Goal: Task Accomplishment & Management: Manage account settings

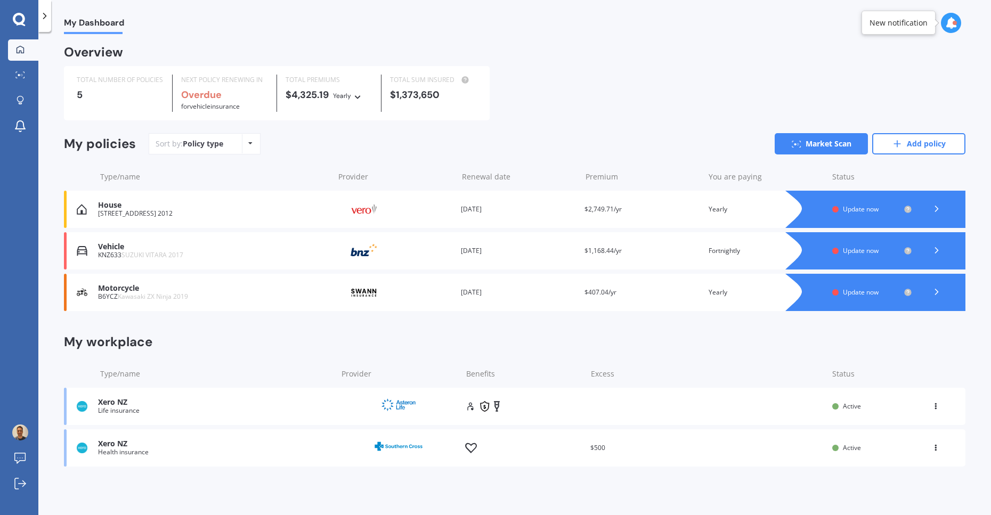
click at [210, 96] on b "Overdue" at bounding box center [201, 94] width 41 height 13
click at [214, 96] on b "Overdue" at bounding box center [201, 94] width 41 height 13
click at [276, 293] on div "Motorcycle" at bounding box center [213, 288] width 231 height 9
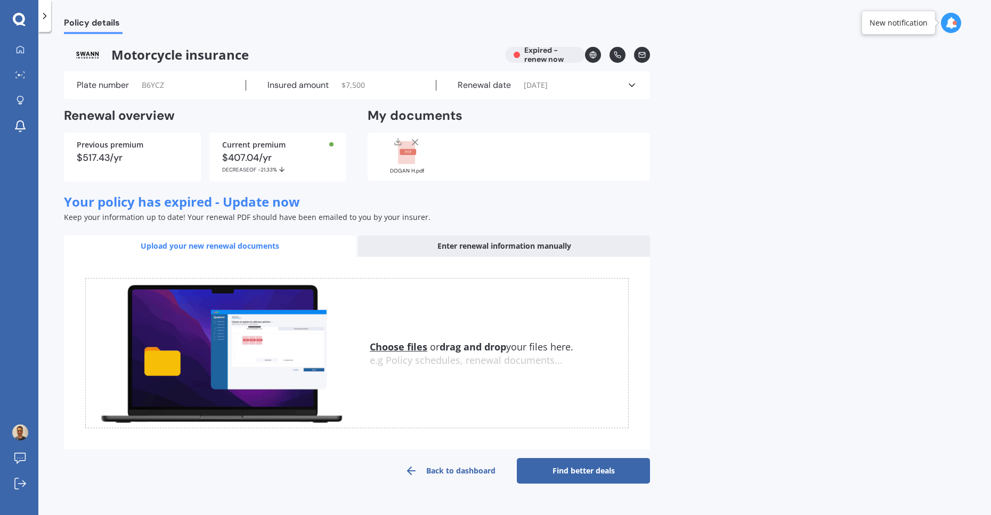
click at [625, 470] on link "Find better deals" at bounding box center [583, 471] width 133 height 26
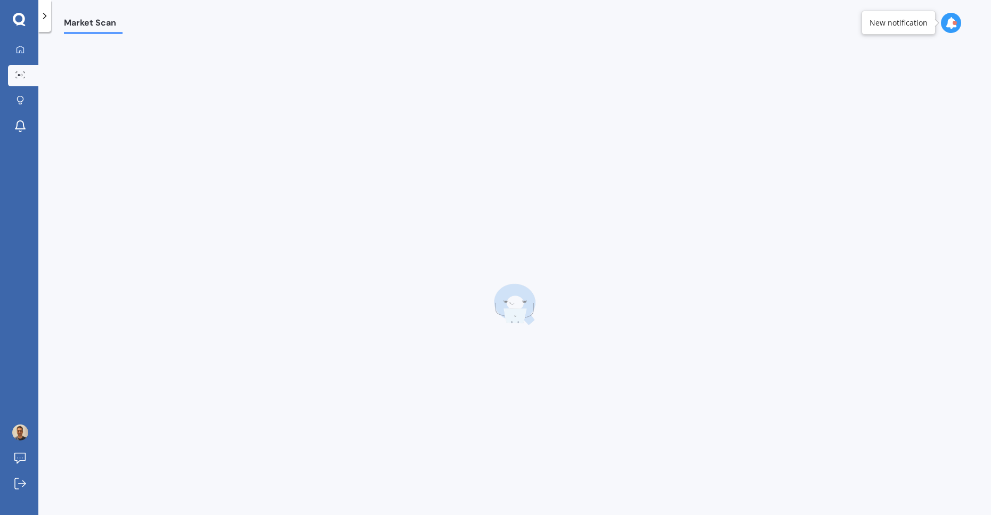
select select "22"
select select "06"
select select "1981"
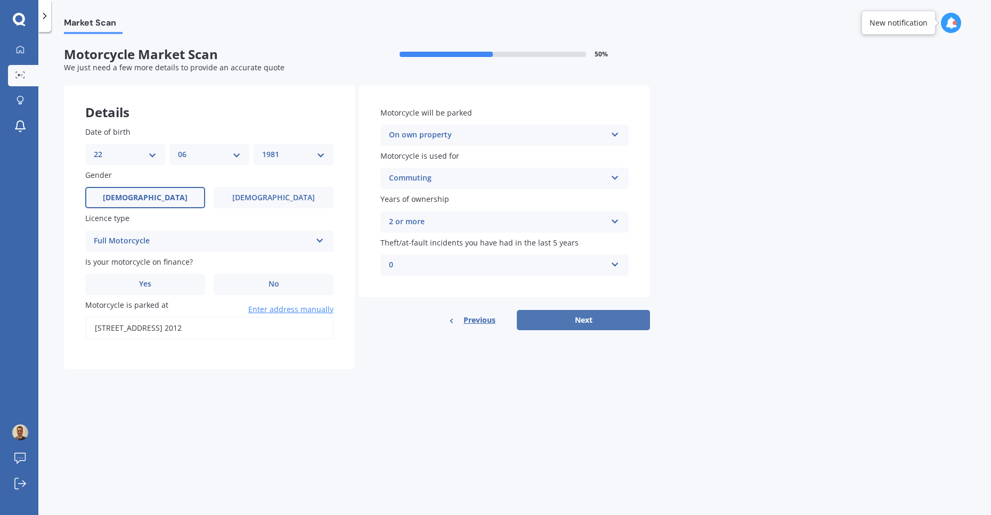
click at [600, 325] on button "Next" at bounding box center [583, 320] width 133 height 20
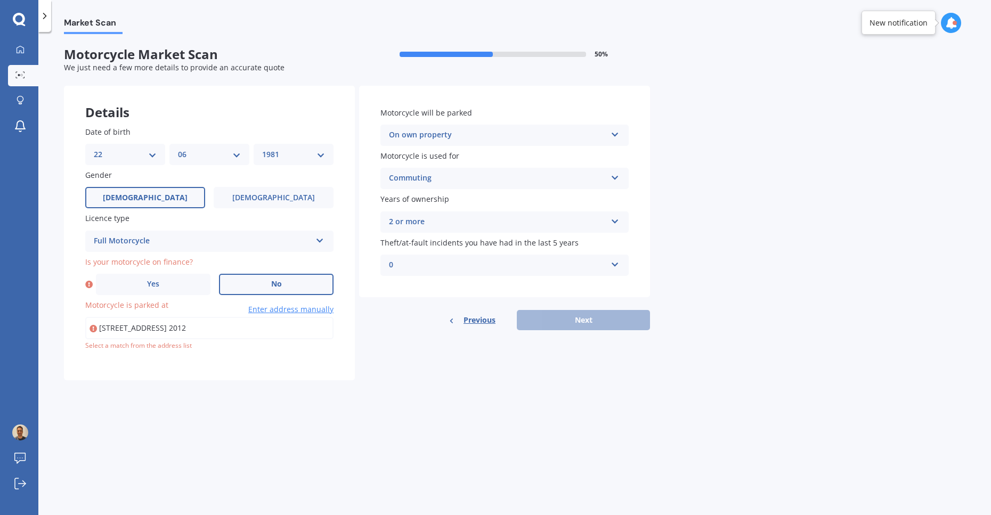
click at [273, 283] on span "No" at bounding box center [276, 284] width 11 height 9
click at [0, 0] on input "No" at bounding box center [0, 0] width 0 height 0
click at [588, 315] on div "Previous Next" at bounding box center [504, 320] width 291 height 20
click at [209, 323] on input "194A Clovelly Road, Bucklands Beach, Auckland 2012" at bounding box center [209, 328] width 248 height 22
type input "194A Clovelly Road, Bucklands Beach, Auckland 2012"
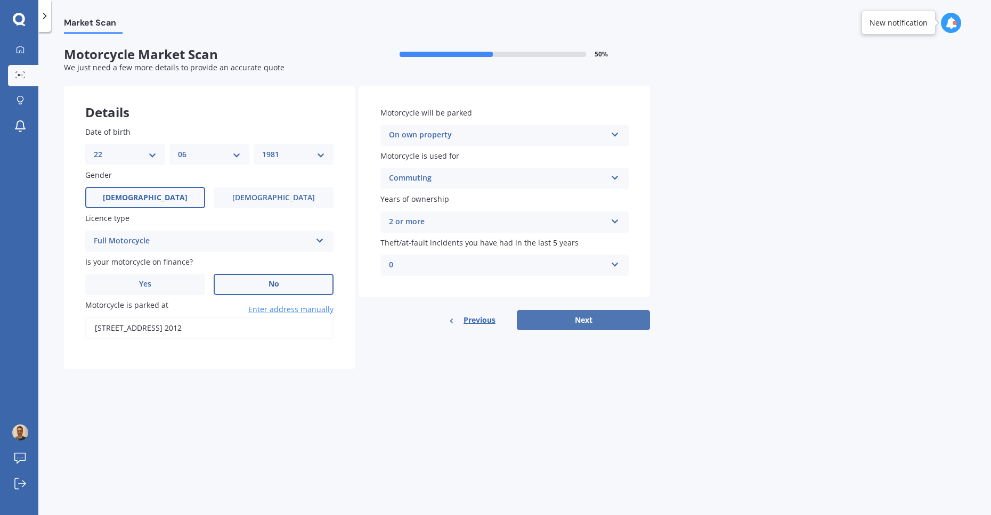
click at [589, 326] on button "Next" at bounding box center [583, 320] width 133 height 20
select select "Kawasaki"
select select "ZX Ninja"
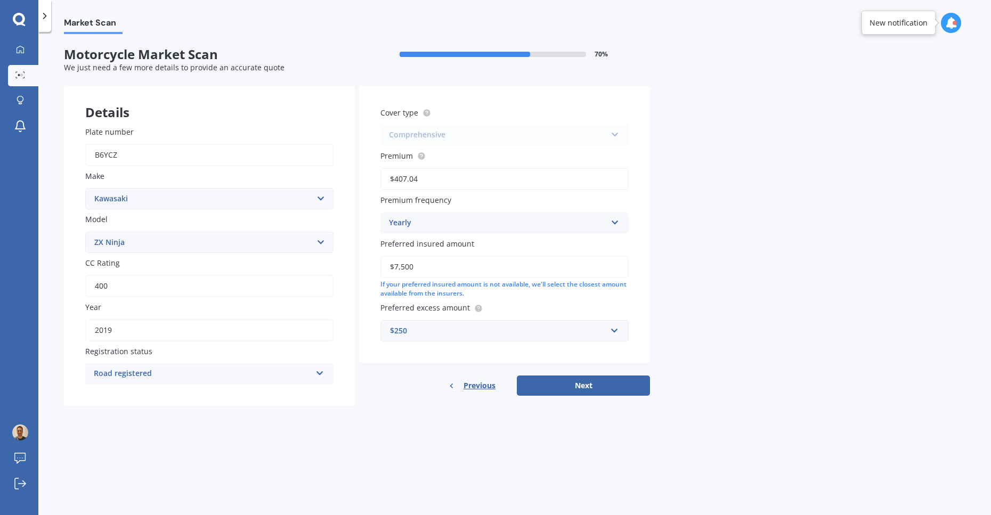
drag, startPoint x: 427, startPoint y: 268, endPoint x: 322, endPoint y: 264, distance: 105.6
click at [353, 267] on div "Details Plate number B6YCZ Make Select make Ace Adly Aeon AJP American Iron Hor…" at bounding box center [357, 246] width 586 height 321
type input "$6,500"
click at [796, 336] on div "Market Scan Motorcycle Market Scan 70 % We just need a few more details to prov…" at bounding box center [514, 275] width 953 height 483
drag, startPoint x: 103, startPoint y: 331, endPoint x: 207, endPoint y: 332, distance: 103.9
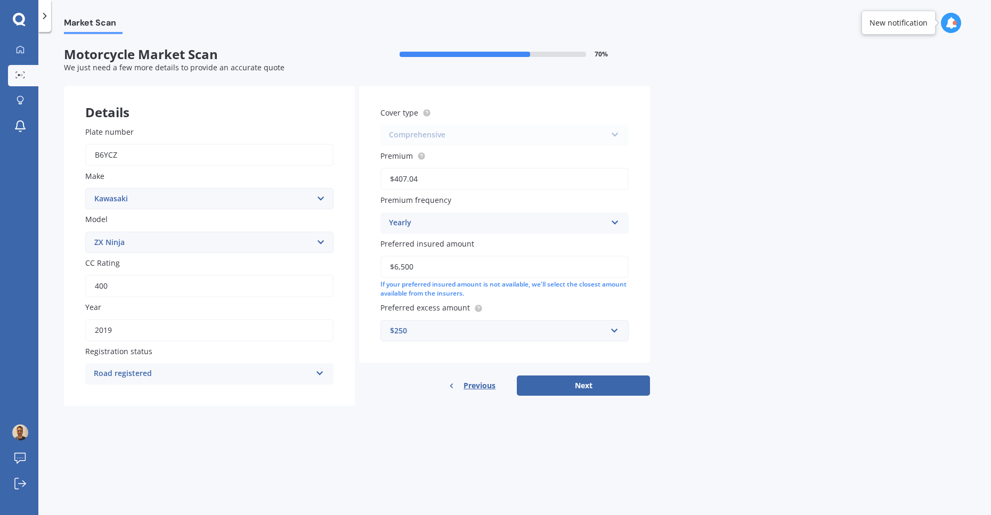
click at [163, 329] on input "2019" at bounding box center [209, 330] width 248 height 22
type input "2020"
click at [309, 464] on div "Market Scan Motorcycle Market Scan 70 % We just need a few more details to prov…" at bounding box center [514, 275] width 953 height 483
click at [576, 385] on button "Next" at bounding box center [583, 386] width 133 height 20
select select "22"
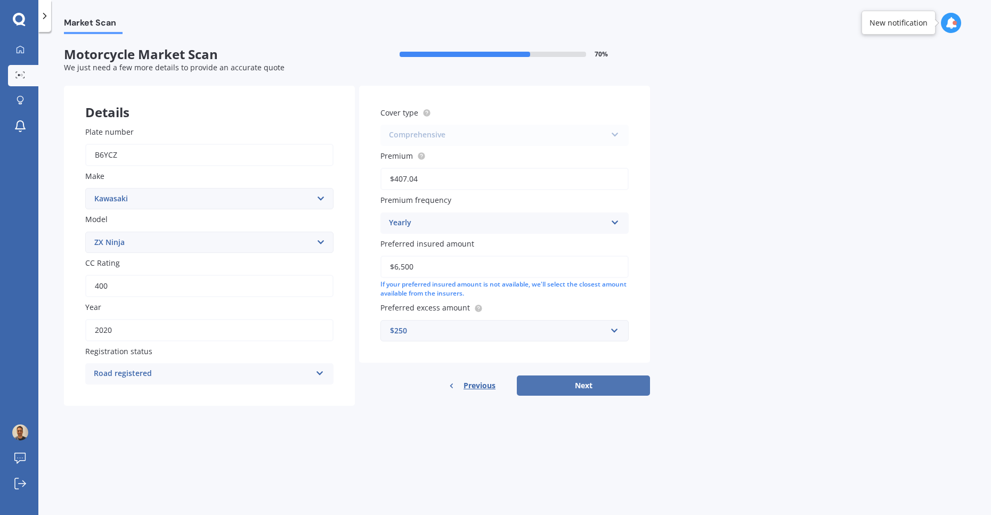
select select "06"
select select "1981"
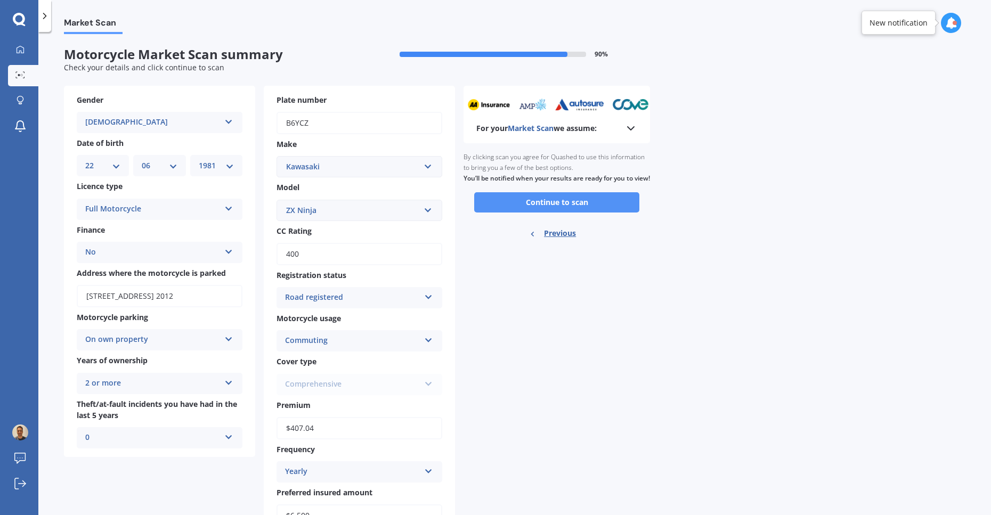
click at [543, 213] on button "Continue to scan" at bounding box center [556, 202] width 165 height 20
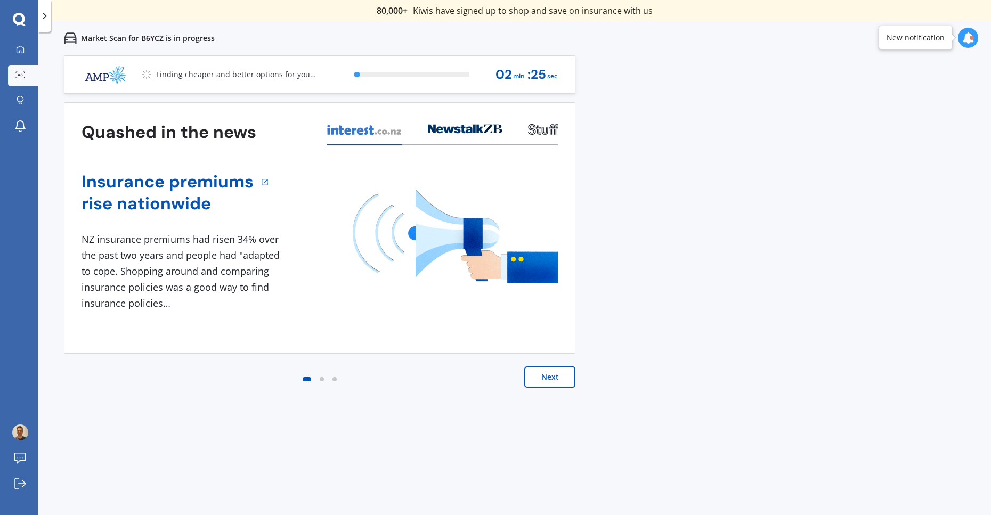
click at [555, 381] on button "Next" at bounding box center [550, 377] width 51 height 21
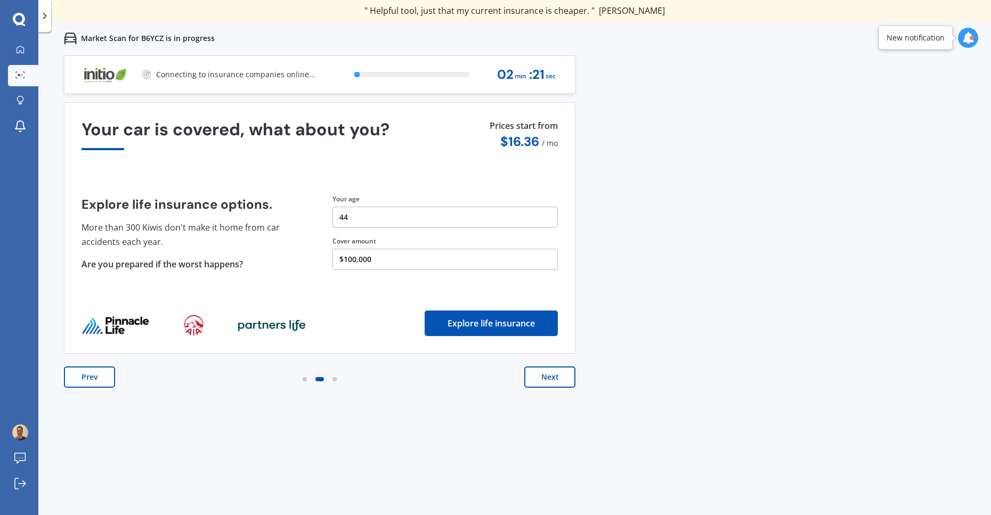
click at [555, 381] on button "Next" at bounding box center [550, 377] width 51 height 21
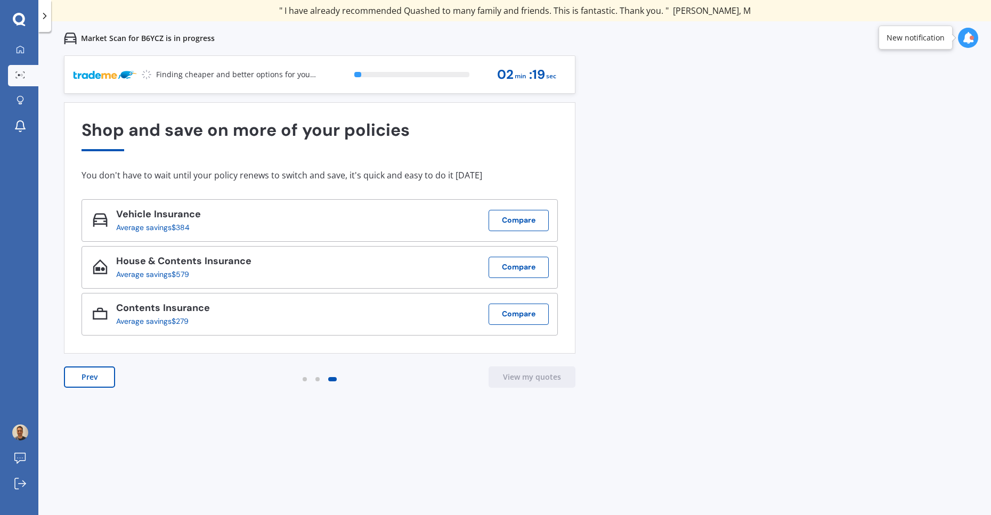
click at [106, 375] on button "Prev" at bounding box center [89, 377] width 51 height 21
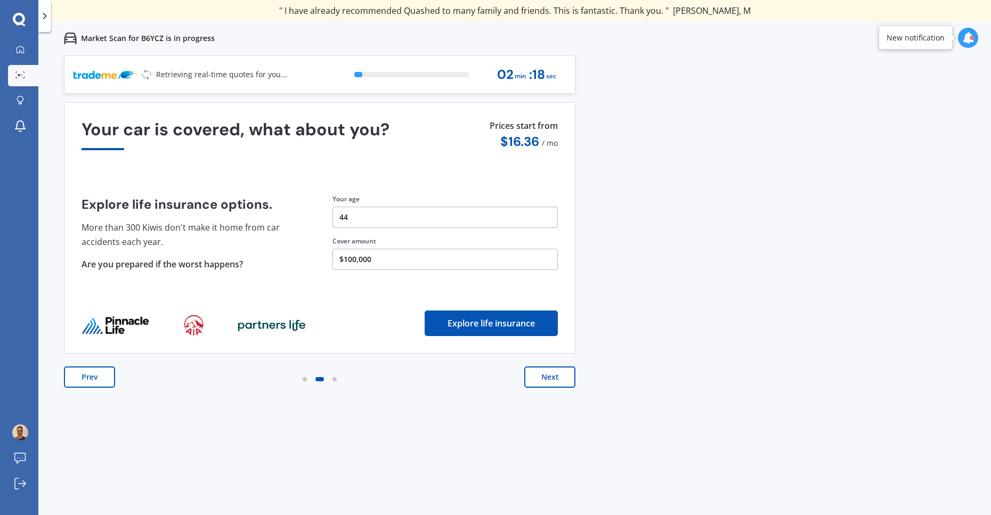
click at [106, 375] on button "Prev" at bounding box center [89, 377] width 51 height 21
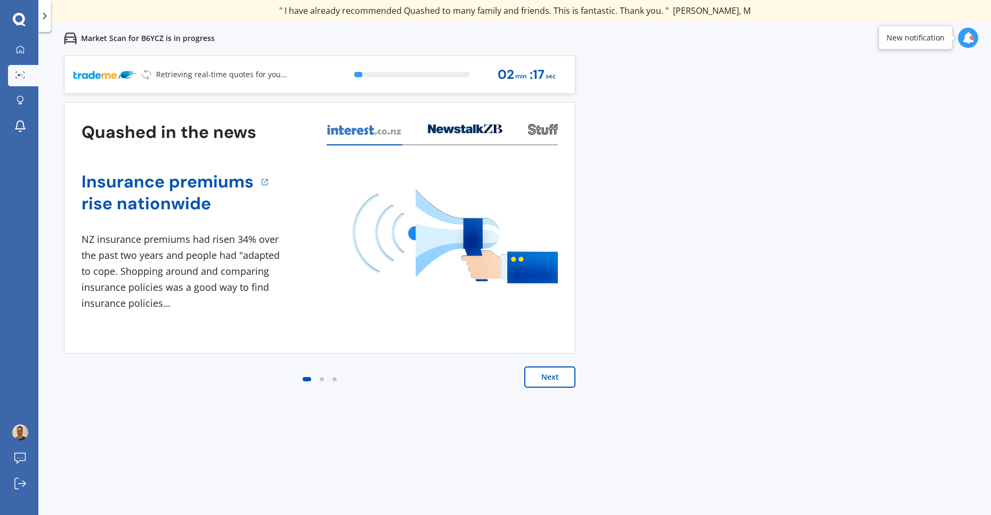
click at [319, 422] on div "Previous 80,000+ Kiwis have signed up to shop and save on insurance with us " H…" at bounding box center [514, 296] width 953 height 483
click at [763, 209] on div "Previous 80,000+ Kiwis have signed up to shop and save on insurance with us " H…" at bounding box center [514, 296] width 953 height 483
click at [723, 122] on div "Previous 80,000+ Kiwis have signed up to shop and save on insurance with us " H…" at bounding box center [514, 296] width 953 height 483
click at [20, 46] on icon at bounding box center [20, 48] width 7 height 7
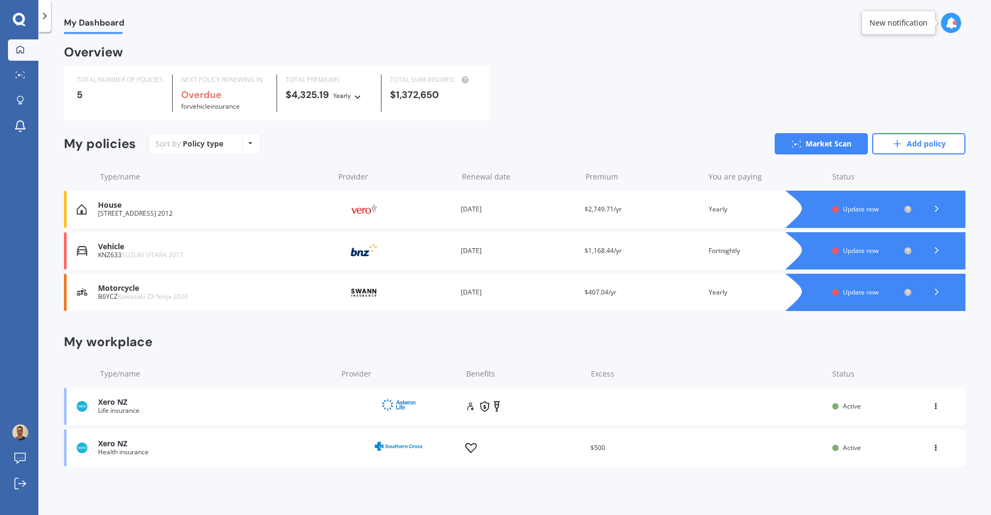
click at [598, 44] on div "My Dashboard Overview TOTAL NUMBER OF POLICIES 5 NEXT POLICY RENEWING IN Overdu…" at bounding box center [514, 275] width 953 height 483
click at [25, 74] on icon at bounding box center [20, 74] width 10 height 7
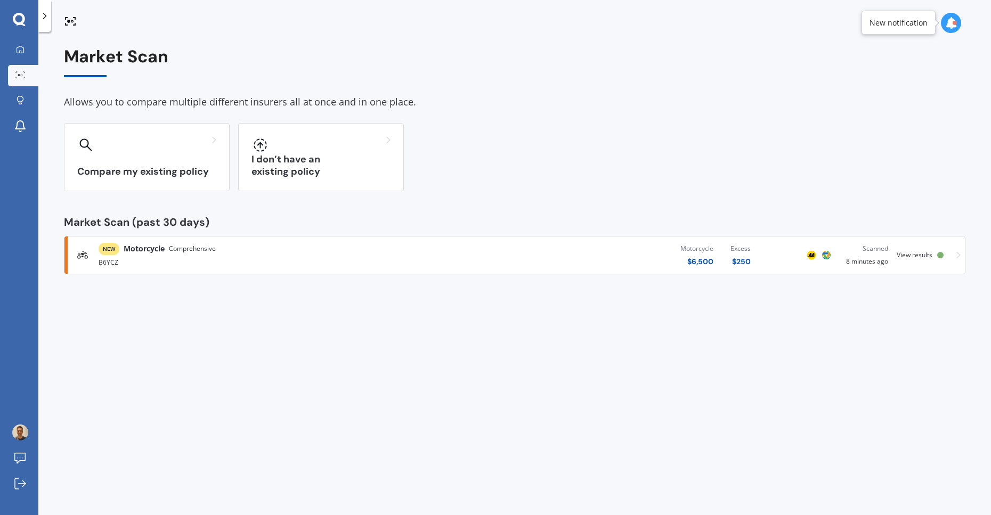
click at [389, 251] on div "NEW Motorcycle Comprehensive" at bounding box center [259, 249] width 320 height 12
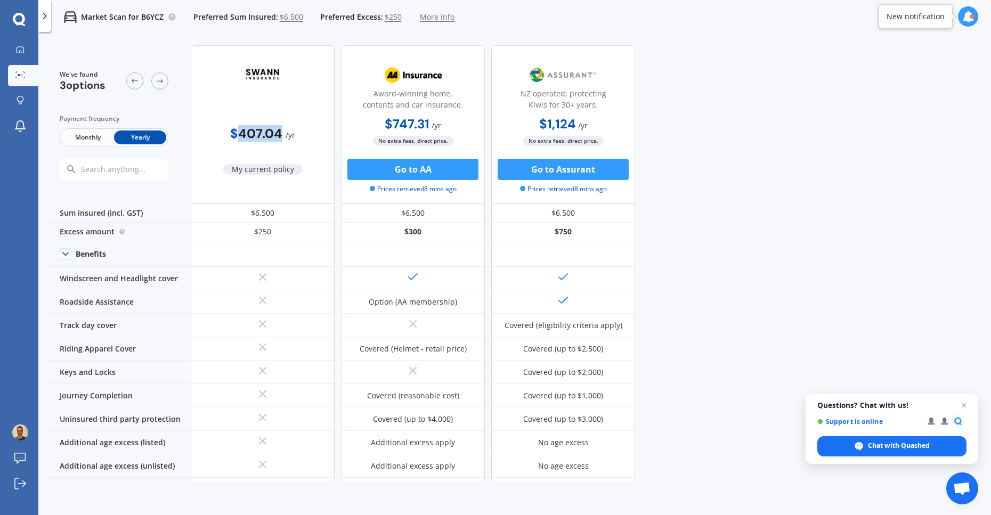
drag, startPoint x: 252, startPoint y: 132, endPoint x: 279, endPoint y: 131, distance: 27.7
click at [279, 131] on b "$407.04" at bounding box center [256, 133] width 52 height 17
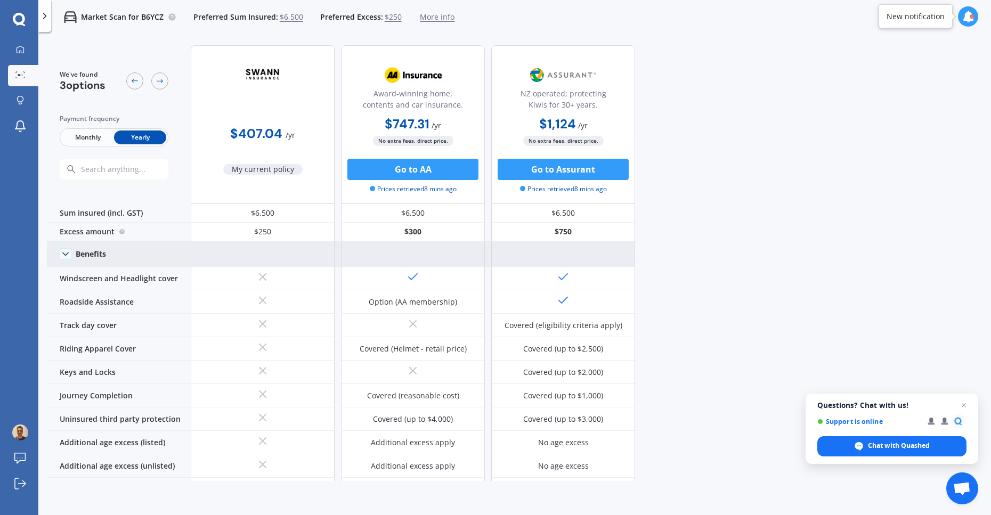
click at [64, 255] on icon at bounding box center [65, 254] width 11 height 11
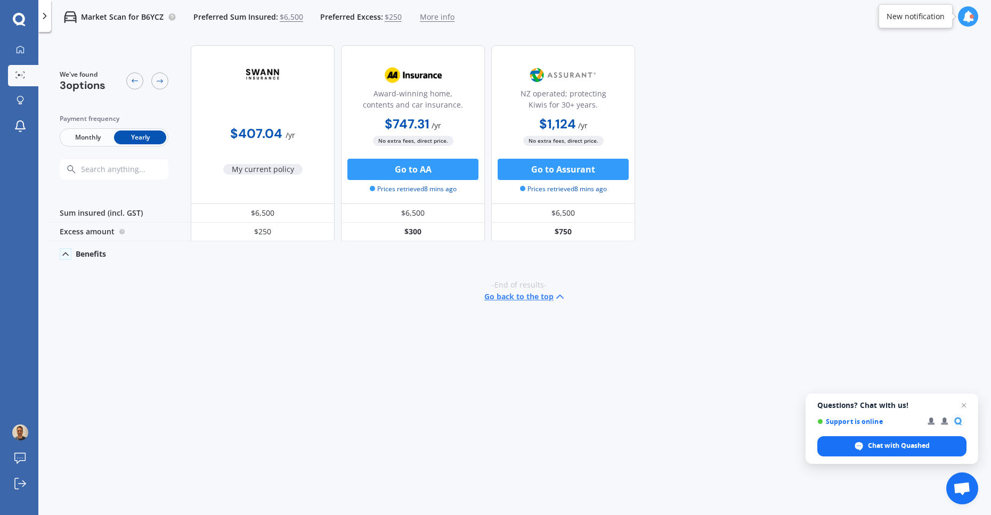
click at [64, 255] on icon at bounding box center [65, 254] width 11 height 11
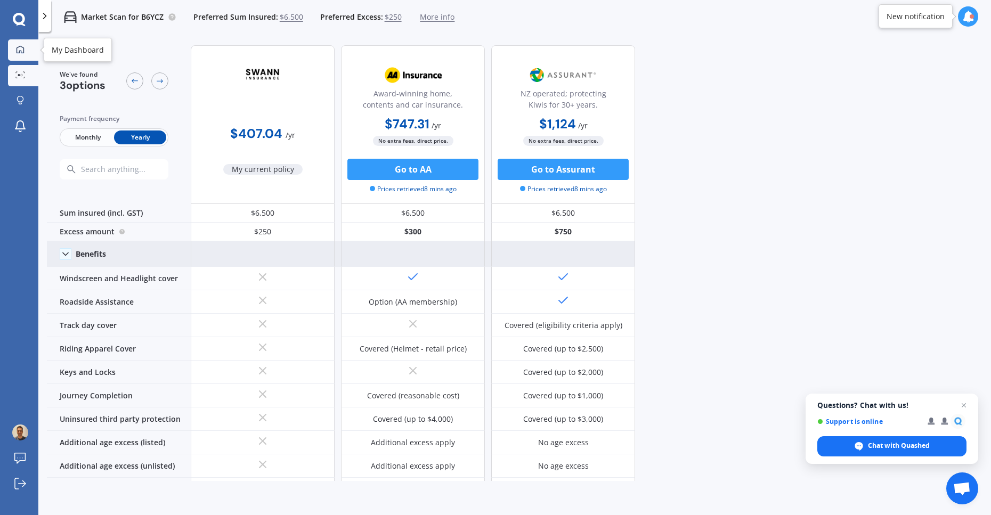
click at [20, 55] on link "My Dashboard" at bounding box center [23, 49] width 30 height 21
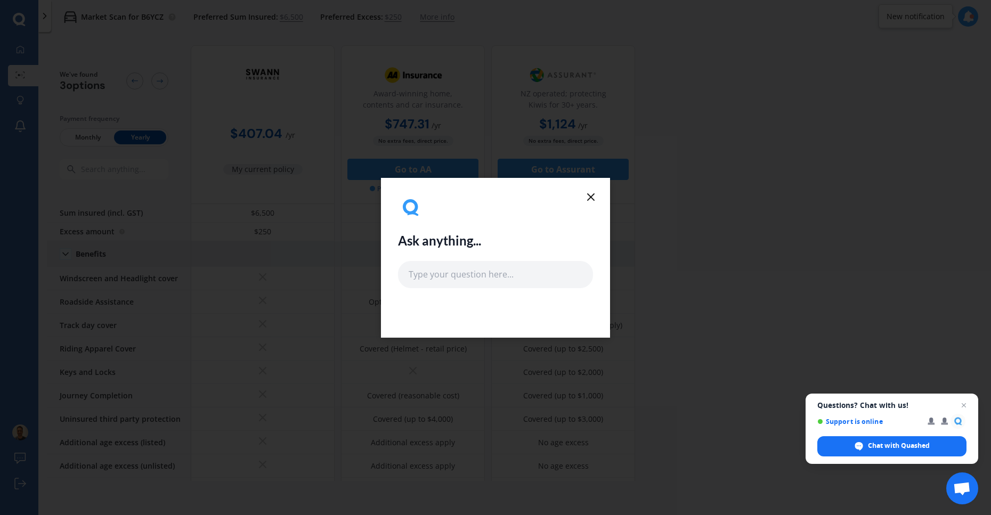
click at [592, 198] on line at bounding box center [591, 197] width 6 height 6
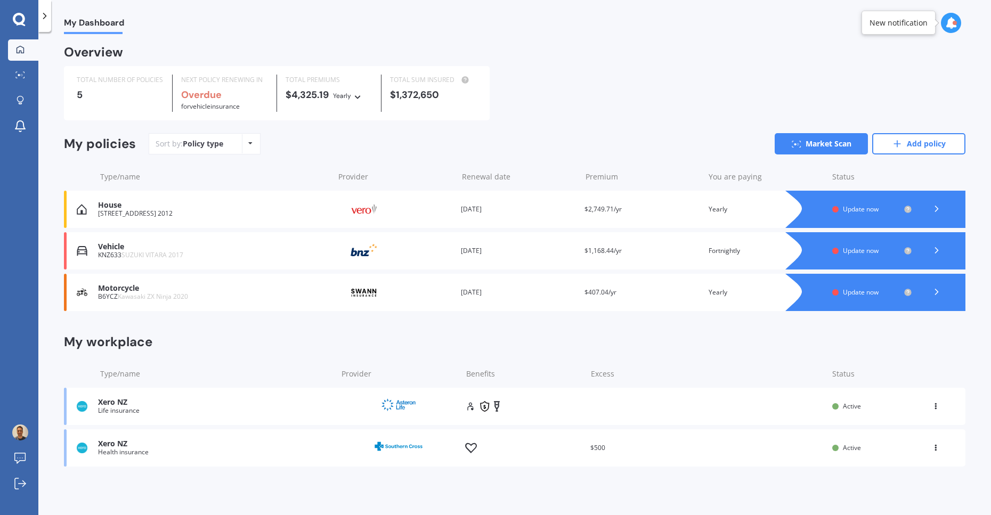
click at [646, 293] on div "Premium $407.04/yr" at bounding box center [642, 292] width 115 height 11
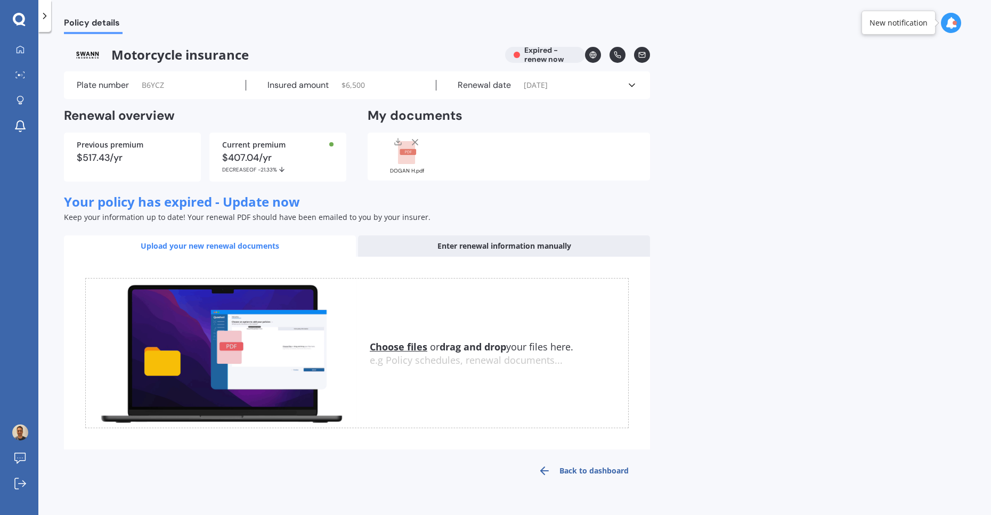
click at [399, 348] on u "Choose files" at bounding box center [399, 347] width 58 height 13
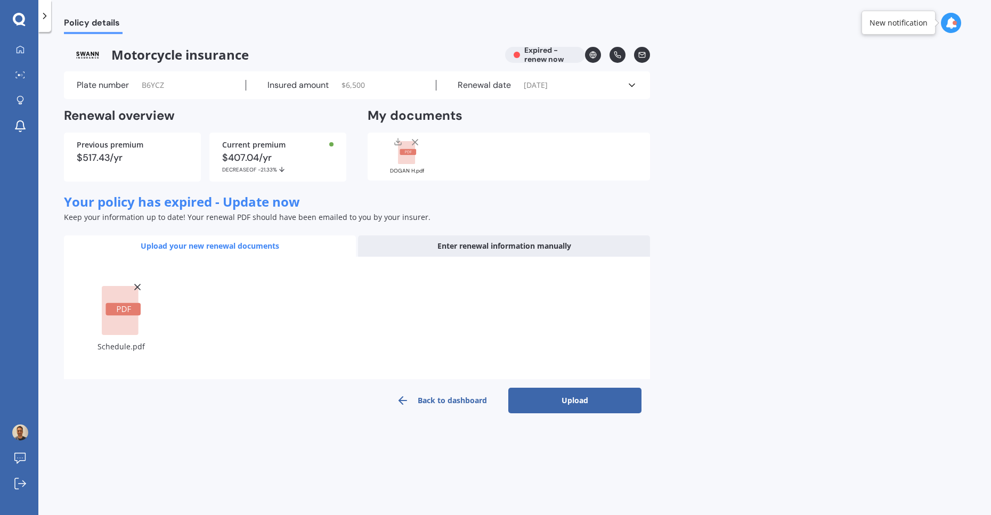
click at [598, 398] on button "Upload" at bounding box center [575, 401] width 133 height 26
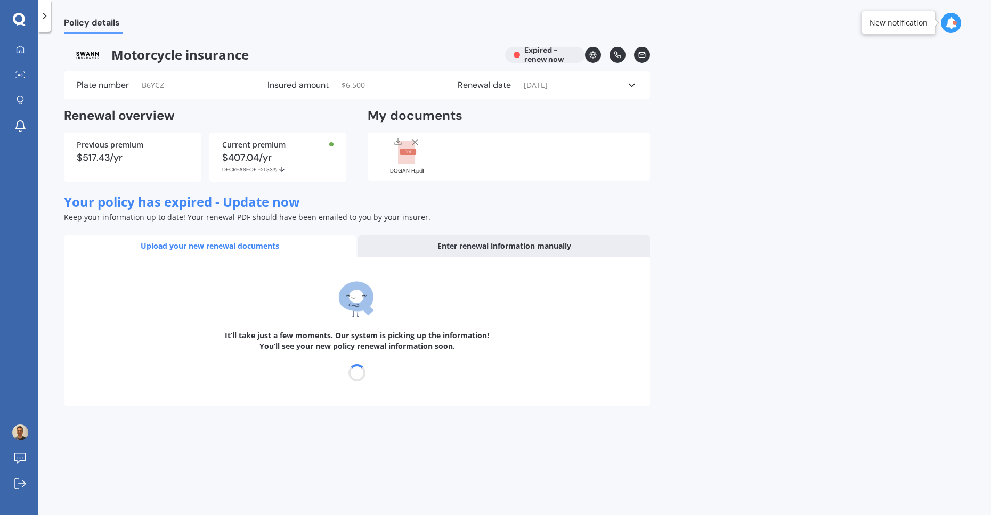
select select "25"
select select "09"
select select "2026"
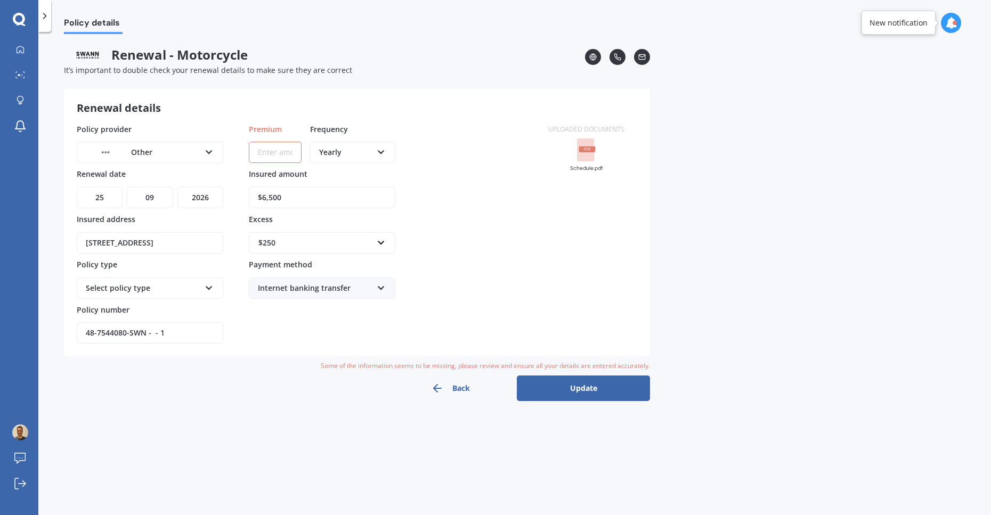
click at [272, 150] on input "Premium" at bounding box center [275, 152] width 53 height 21
type input "$373.72"
click at [601, 392] on button "Update" at bounding box center [583, 389] width 133 height 26
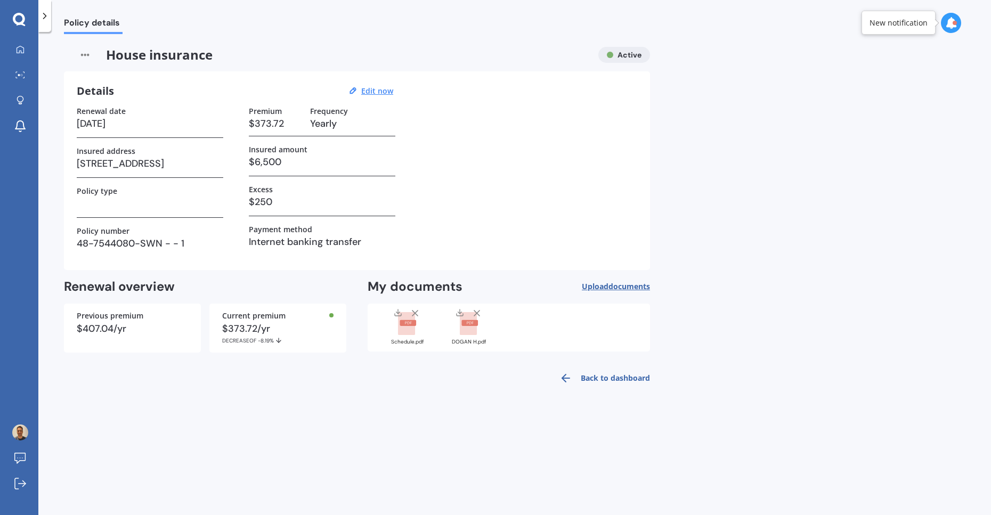
click at [636, 377] on link "Back to dashboard" at bounding box center [601, 379] width 97 height 26
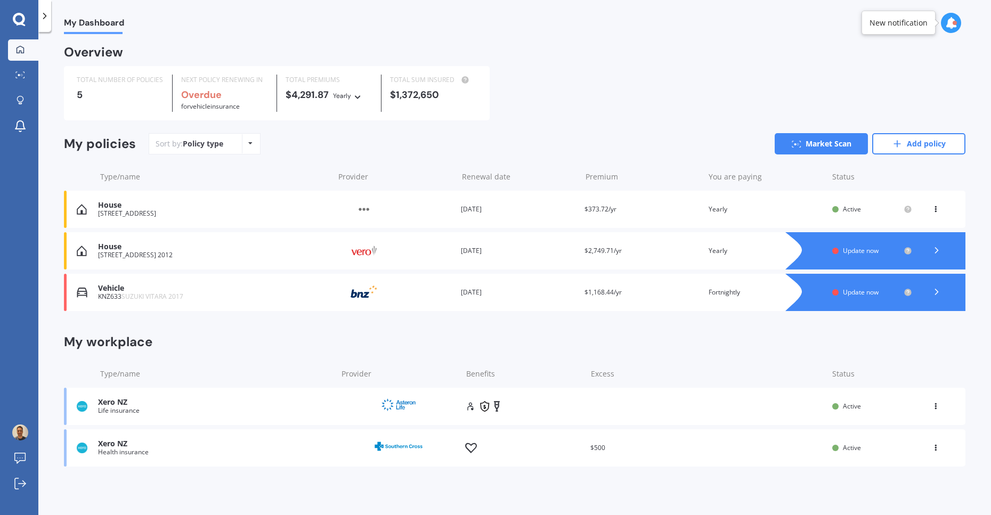
click at [598, 96] on div "TOTAL NUMBER OF POLICIES 5 NEXT POLICY RENEWING IN Overdue for Vehicle insuranc…" at bounding box center [515, 93] width 902 height 54
